Goal: Task Accomplishment & Management: Manage account settings

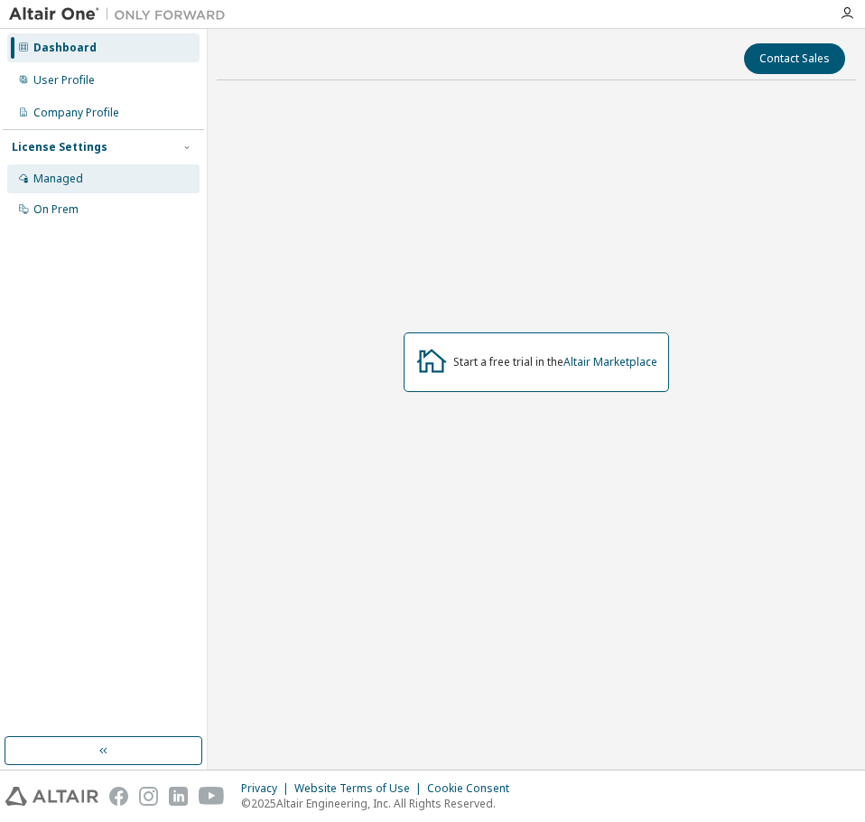
click at [61, 180] on div "Managed" at bounding box center [58, 179] width 50 height 14
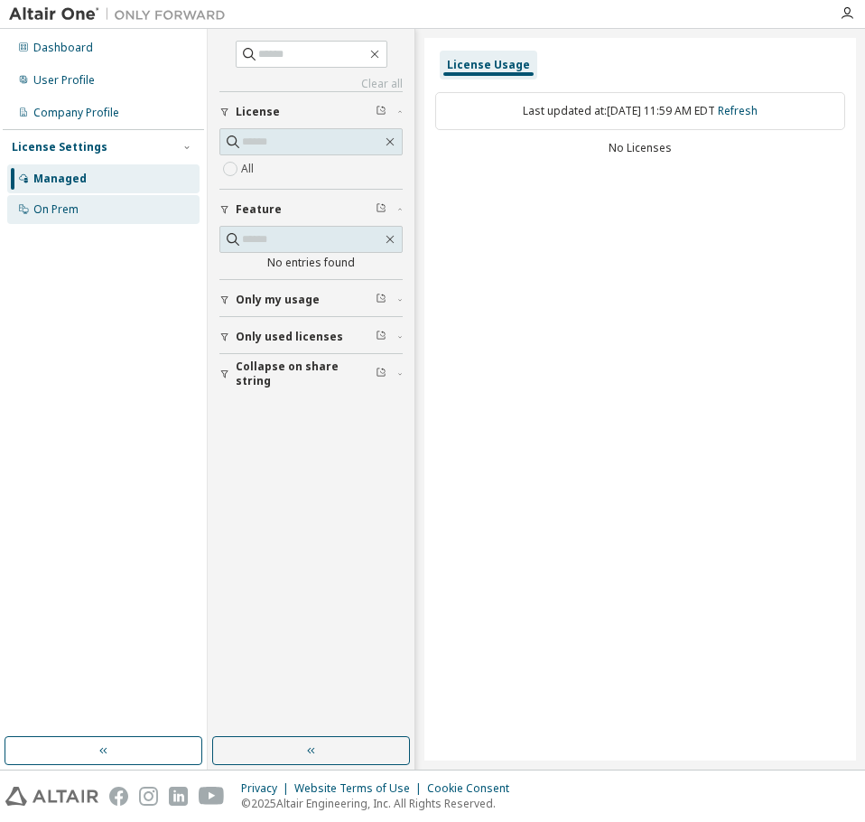
click at [56, 215] on div "On Prem" at bounding box center [55, 209] width 45 height 14
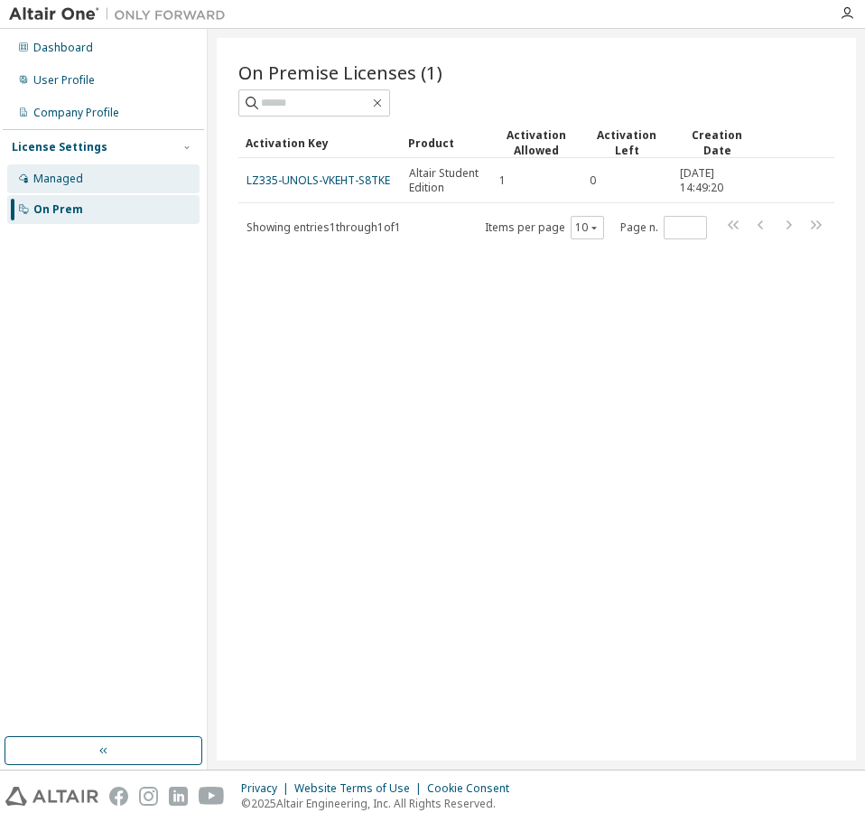
click at [69, 185] on div "Managed" at bounding box center [103, 178] width 192 height 29
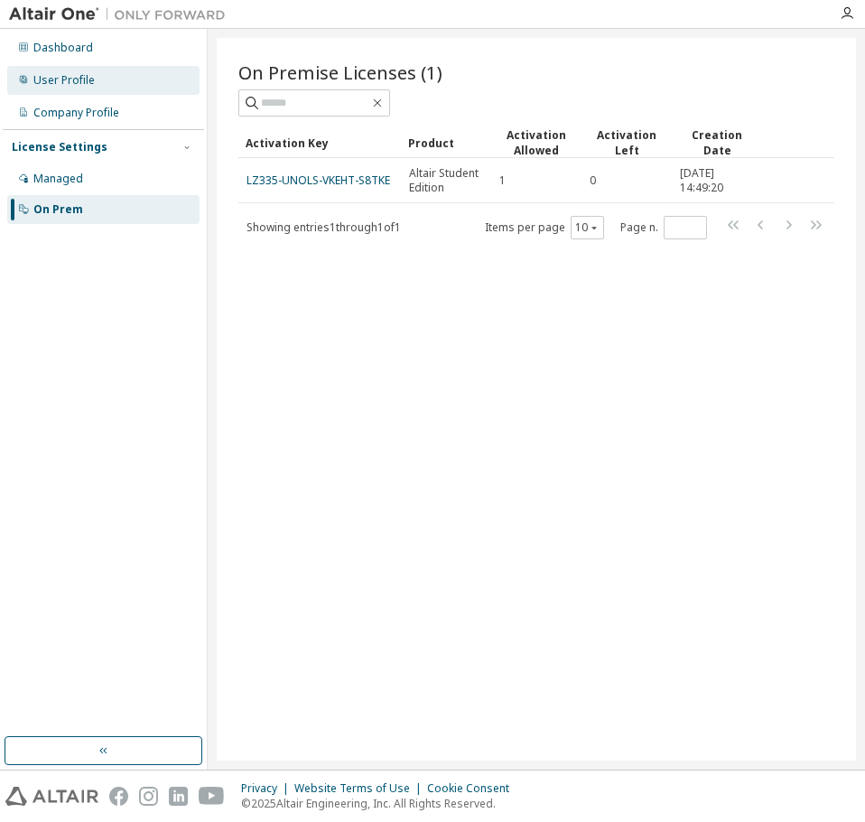
click at [59, 82] on div "User Profile" at bounding box center [63, 80] width 61 height 14
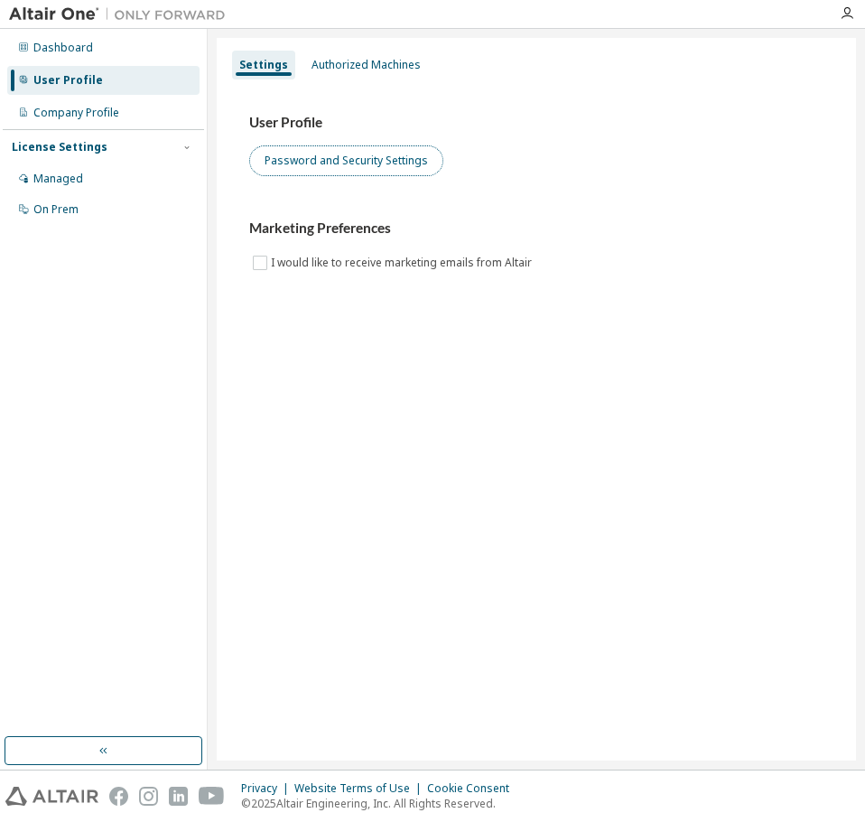
click at [348, 163] on button "Password and Security Settings" at bounding box center [346, 160] width 194 height 31
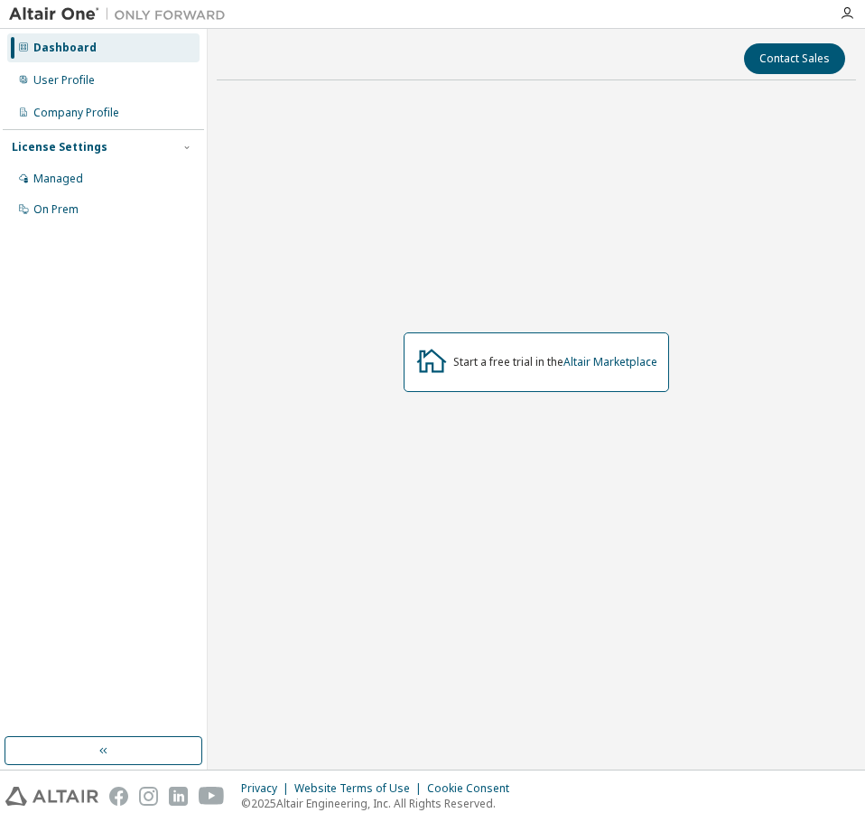
click at [762, 279] on div "Start a free trial in the Altair Marketplace" at bounding box center [536, 362] width 639 height 535
drag, startPoint x: 32, startPoint y: 0, endPoint x: 537, endPoint y: 231, distance: 555.3
click at [535, 232] on div "Start a free trial in the Altair Marketplace" at bounding box center [536, 362] width 639 height 535
click at [77, 80] on div "User Profile" at bounding box center [63, 80] width 61 height 14
click at [71, 83] on div "User Profile" at bounding box center [63, 80] width 61 height 14
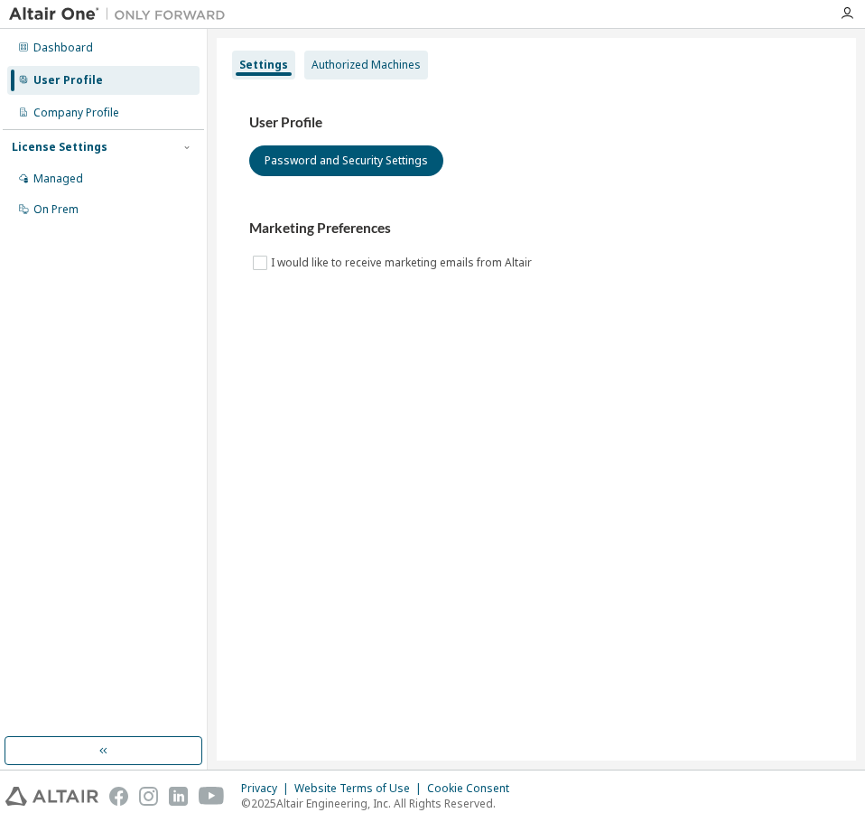
click at [369, 70] on div "Authorized Machines" at bounding box center [366, 65] width 109 height 14
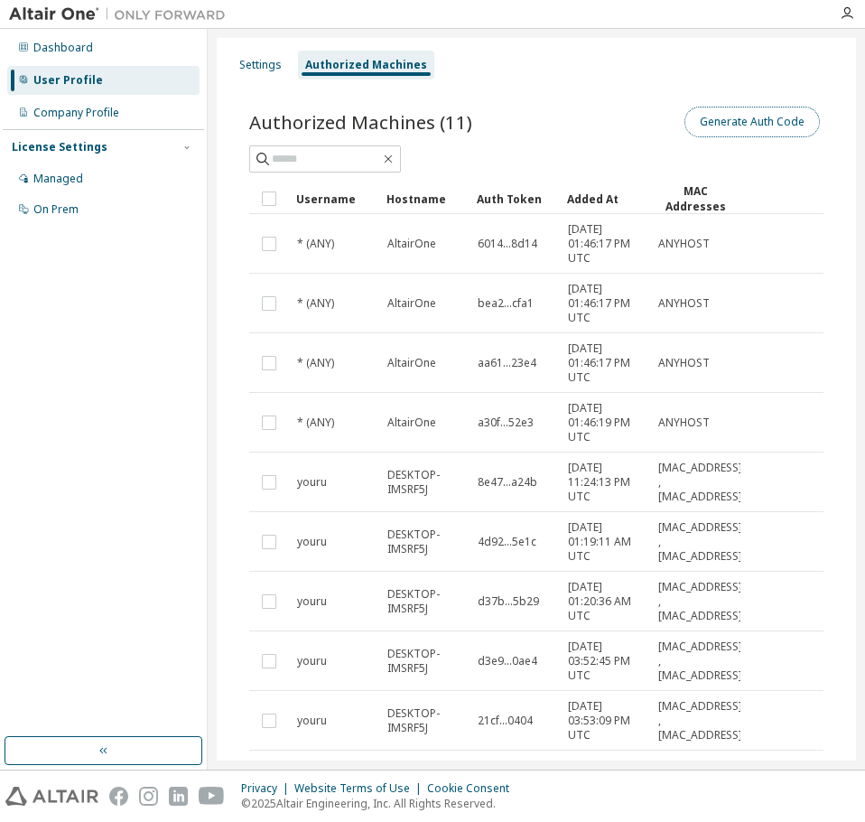
click at [735, 117] on button "Generate Auth Code" at bounding box center [752, 122] width 135 height 31
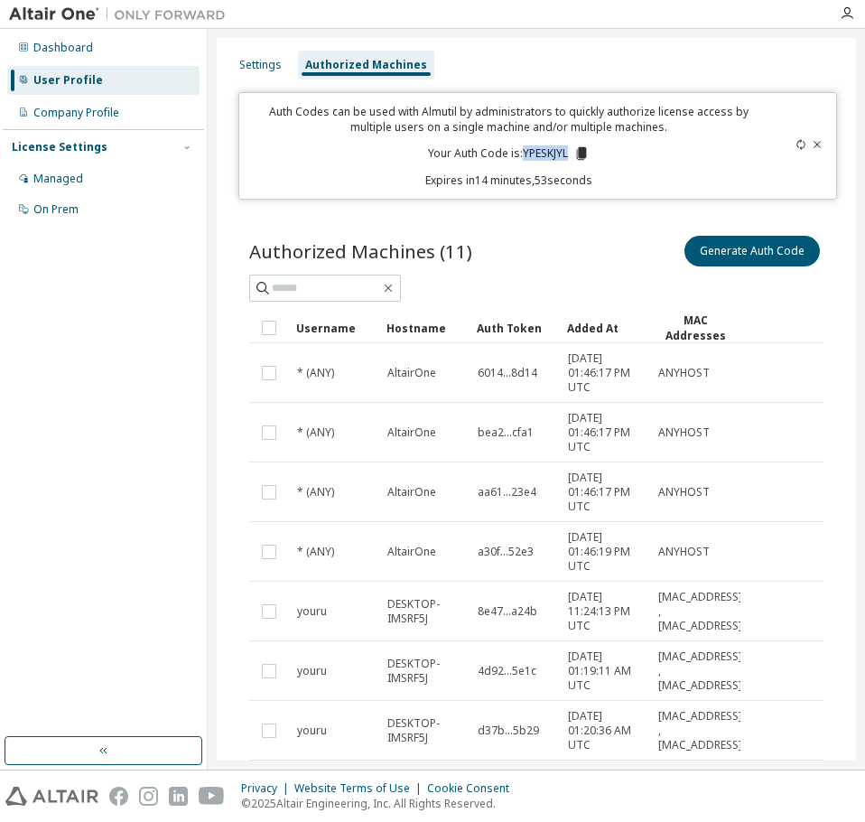
drag, startPoint x: 518, startPoint y: 150, endPoint x: 566, endPoint y: 154, distance: 48.9
click at [566, 154] on p "Your Auth Code is: [PERSON_NAME]" at bounding box center [509, 153] width 162 height 16
copy p "YPESKJYL"
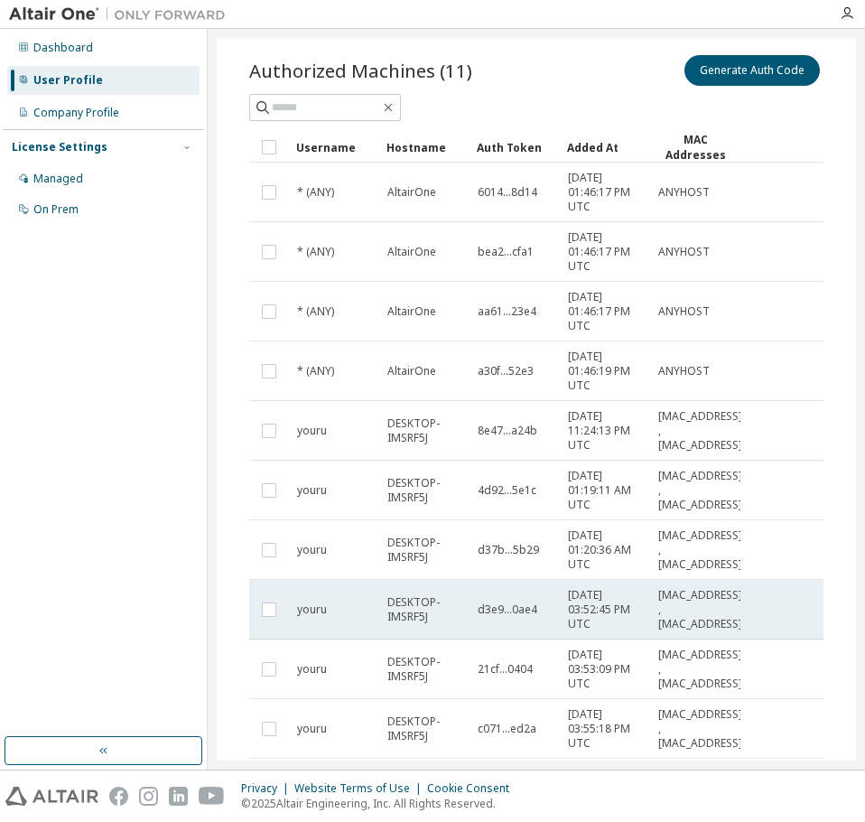
scroll to position [274, 0]
